Goal: Navigation & Orientation: Find specific page/section

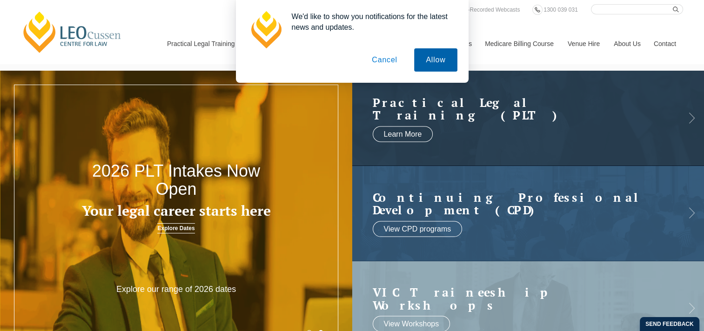
click at [430, 58] on button "Allow" at bounding box center [435, 59] width 43 height 23
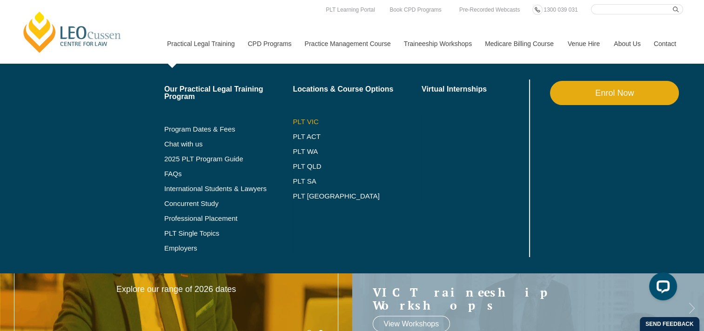
click at [302, 122] on link "PLT VIC" at bounding box center [357, 121] width 129 height 7
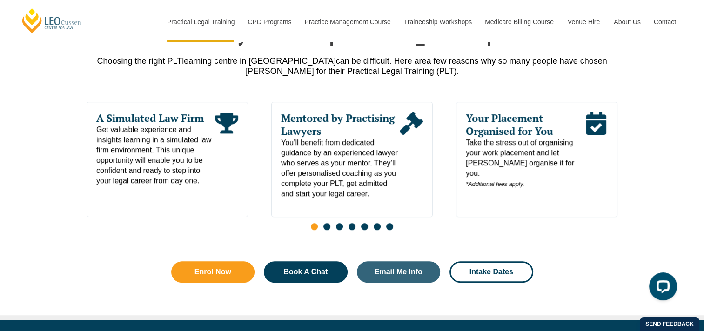
scroll to position [469, 0]
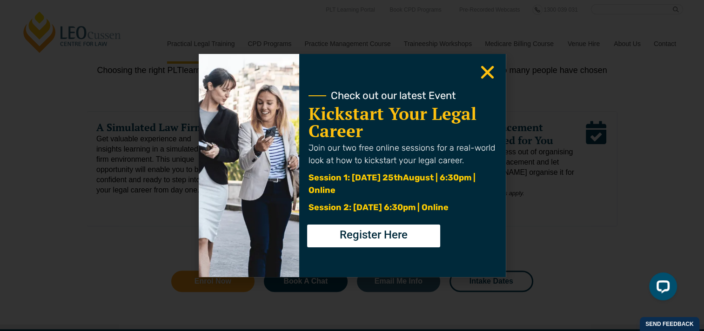
click at [486, 74] on use "Close" at bounding box center [487, 72] width 13 height 13
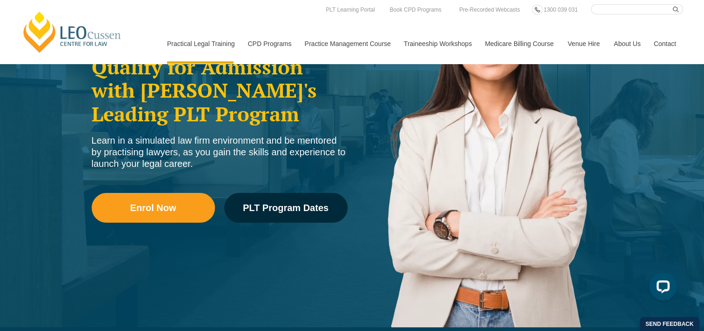
scroll to position [0, 0]
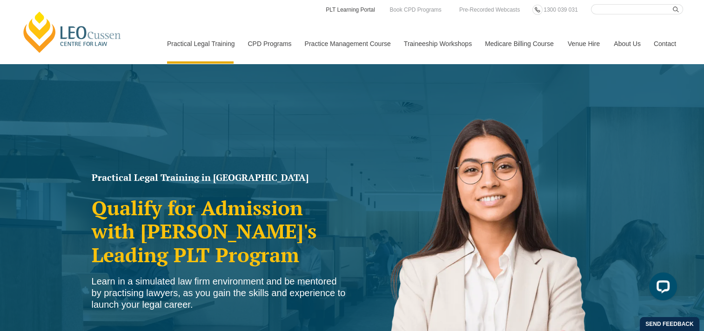
click at [344, 7] on link "PLT Learning Portal" at bounding box center [350, 10] width 51 height 10
